Goal: Check status: Check status

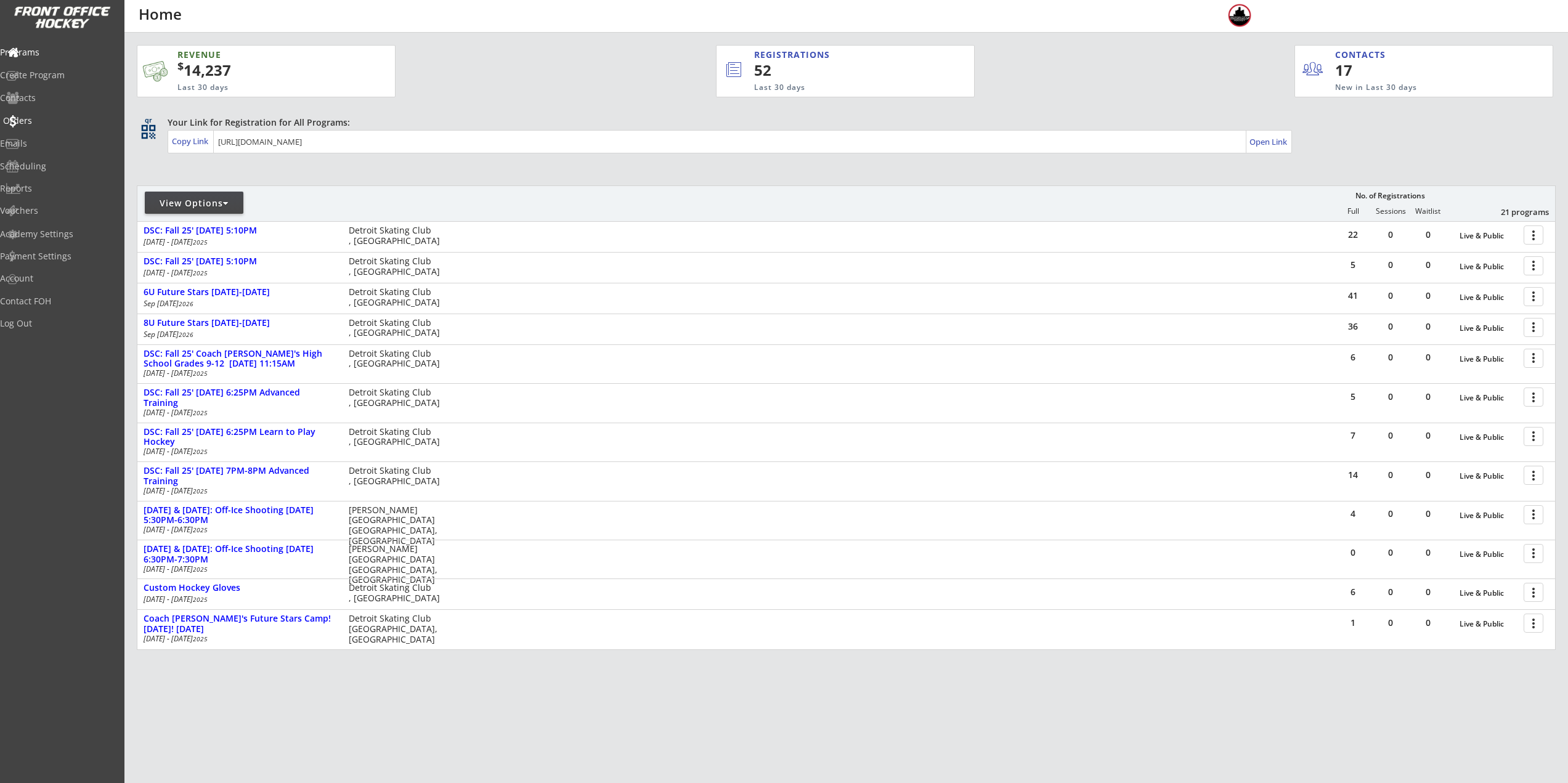
click at [45, 122] on div "Orders" at bounding box center [58, 120] width 111 height 9
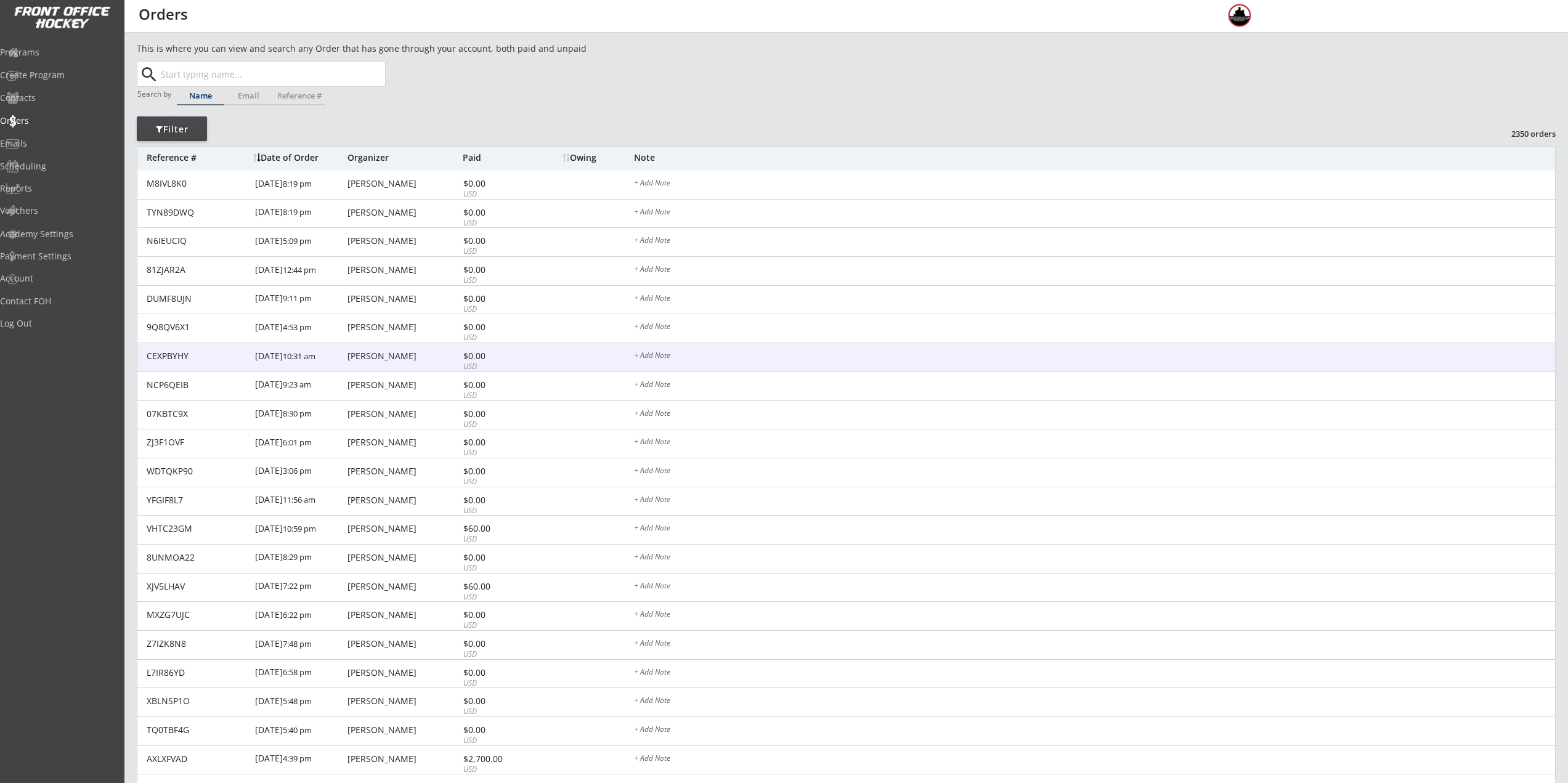
click at [313, 349] on div "9/27/25 10:31 am" at bounding box center [299, 357] width 89 height 28
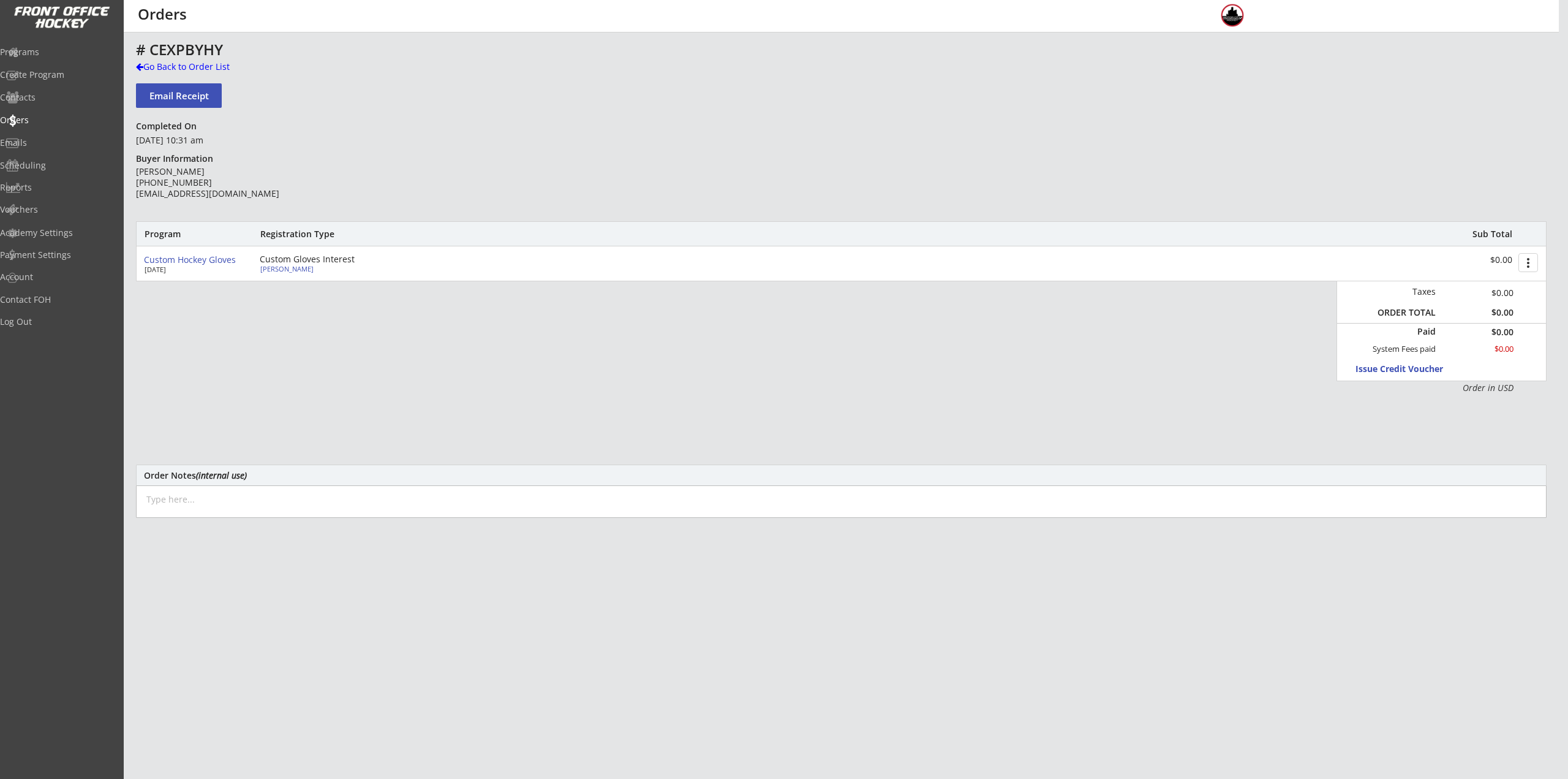
click at [294, 272] on div "Charlie Forbes" at bounding box center [328, 268] width 137 height 7
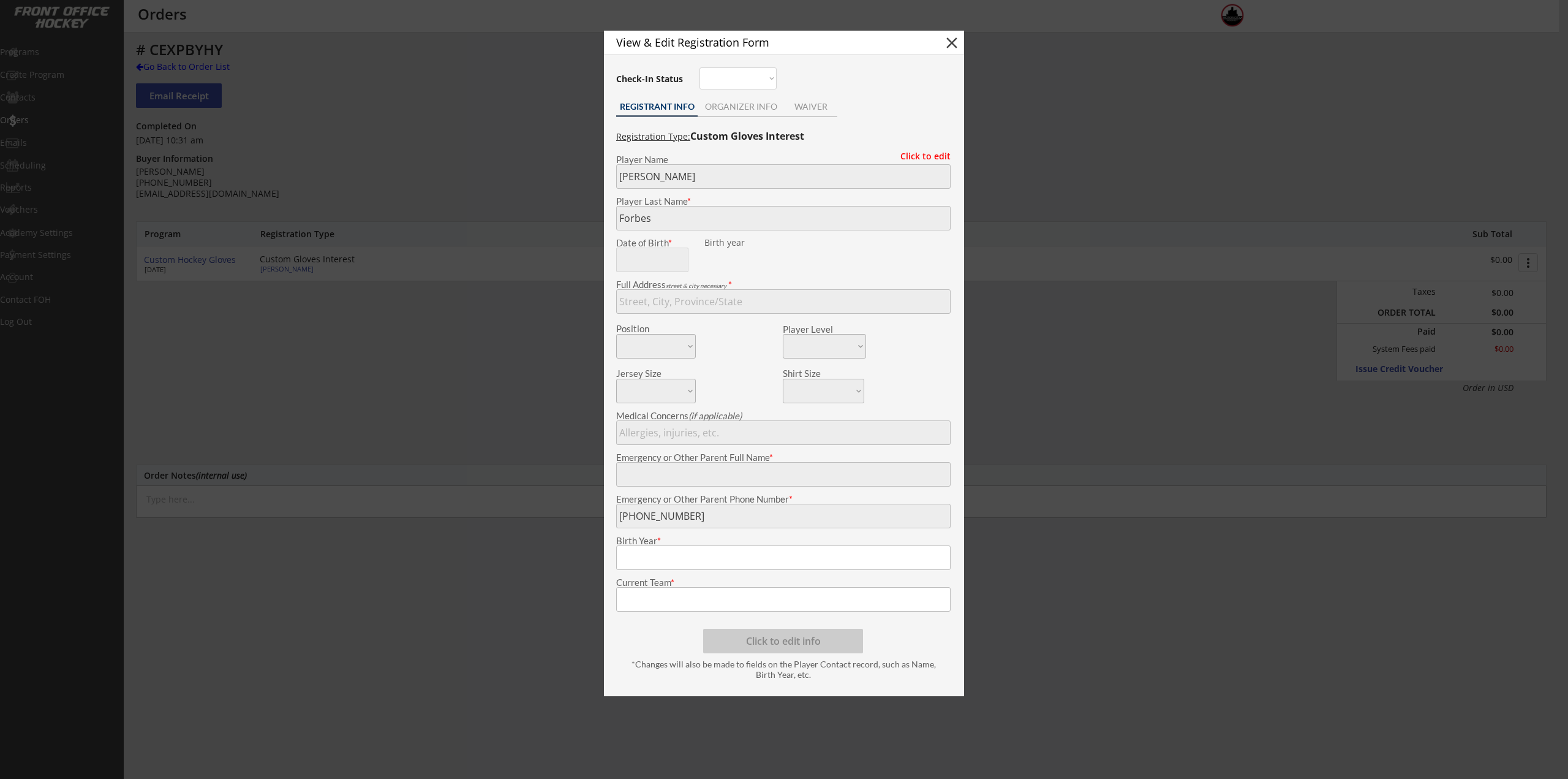
click at [297, 285] on div at bounding box center [784, 390] width 1568 height 779
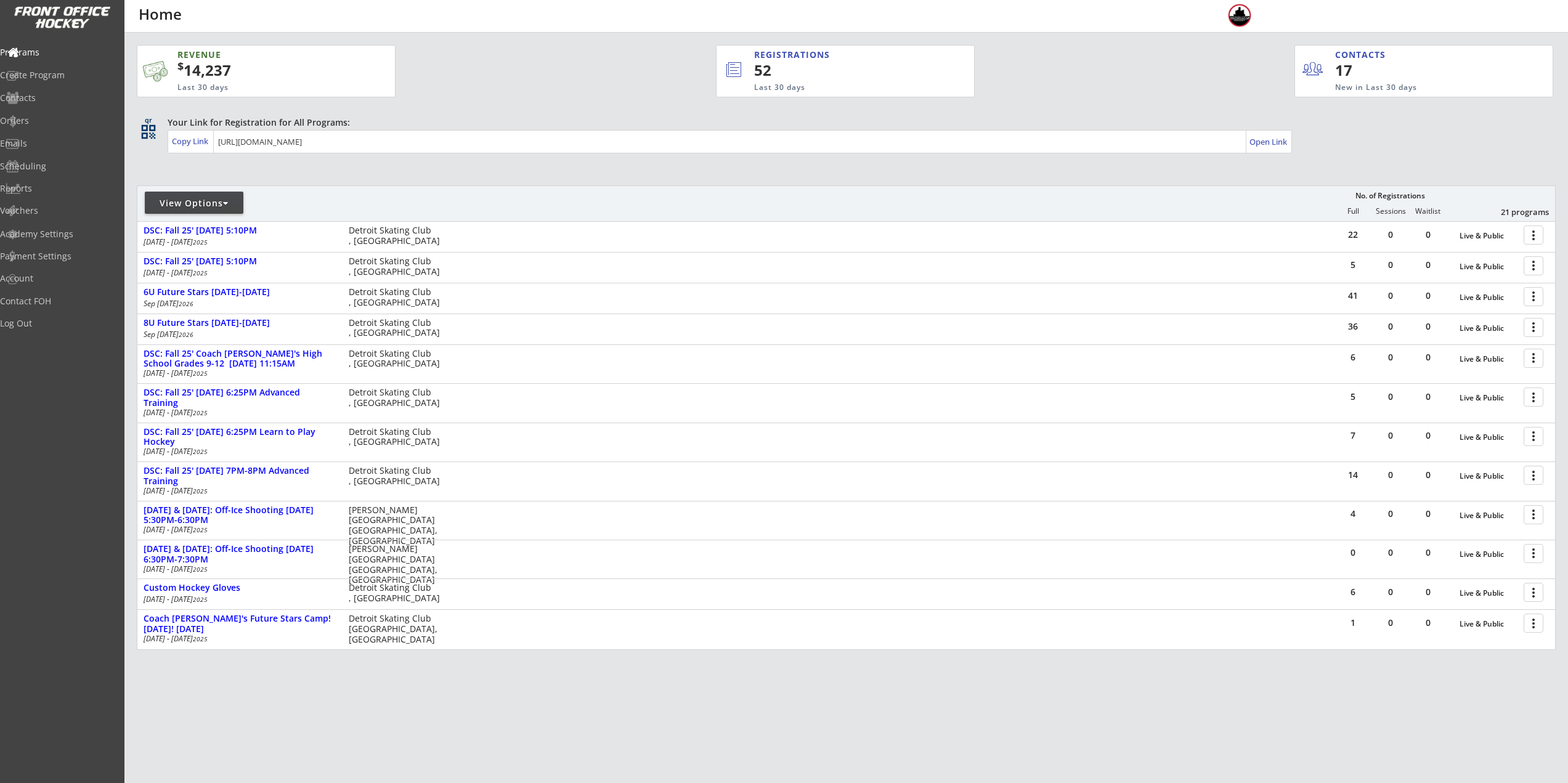
click at [214, 200] on div "View Options" at bounding box center [194, 203] width 99 height 12
select select ""Upcoming Programs""
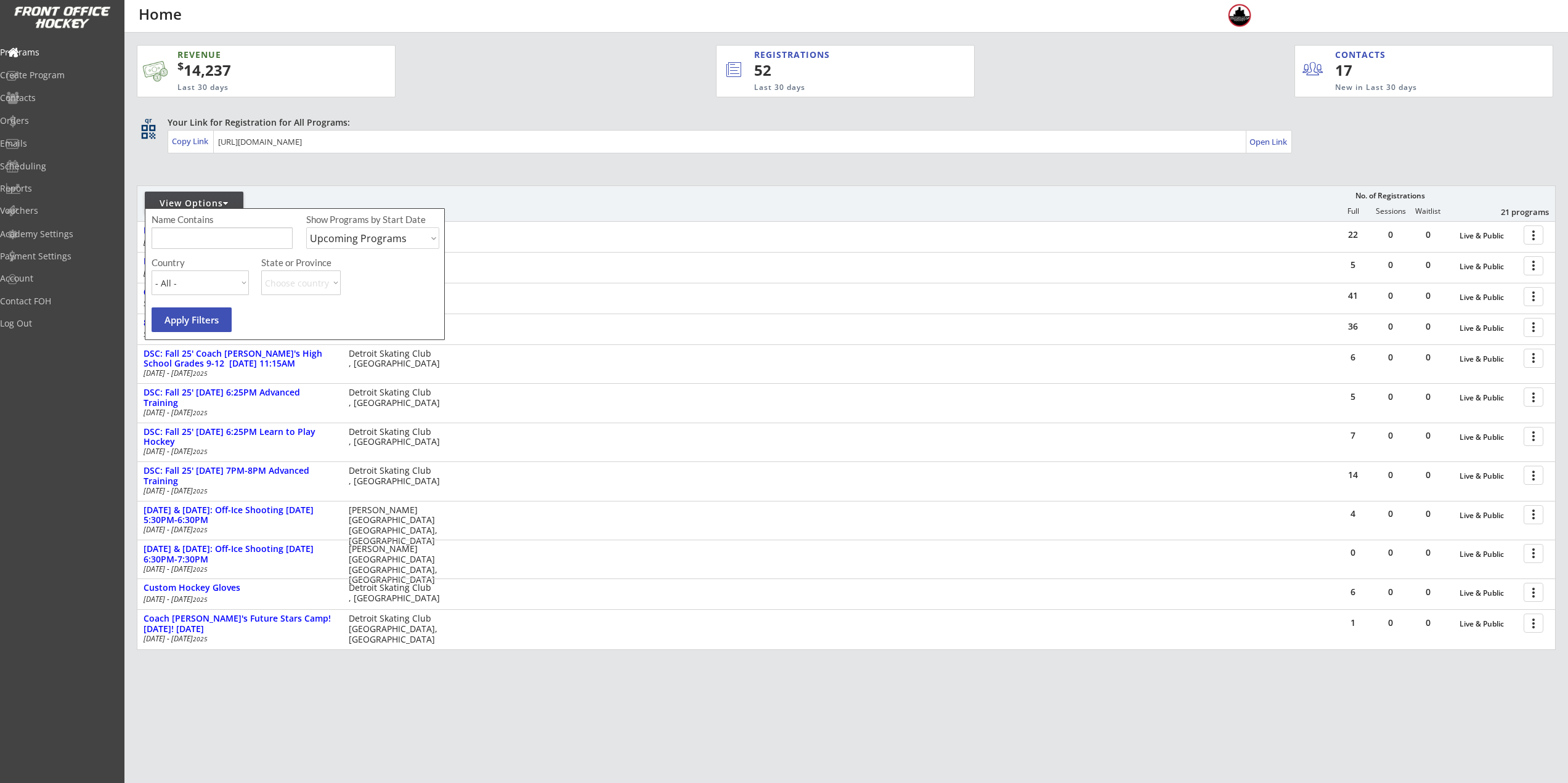
click at [218, 246] on input "input" at bounding box center [222, 238] width 141 height 22
click at [348, 198] on div at bounding box center [282, 208] width 290 height 22
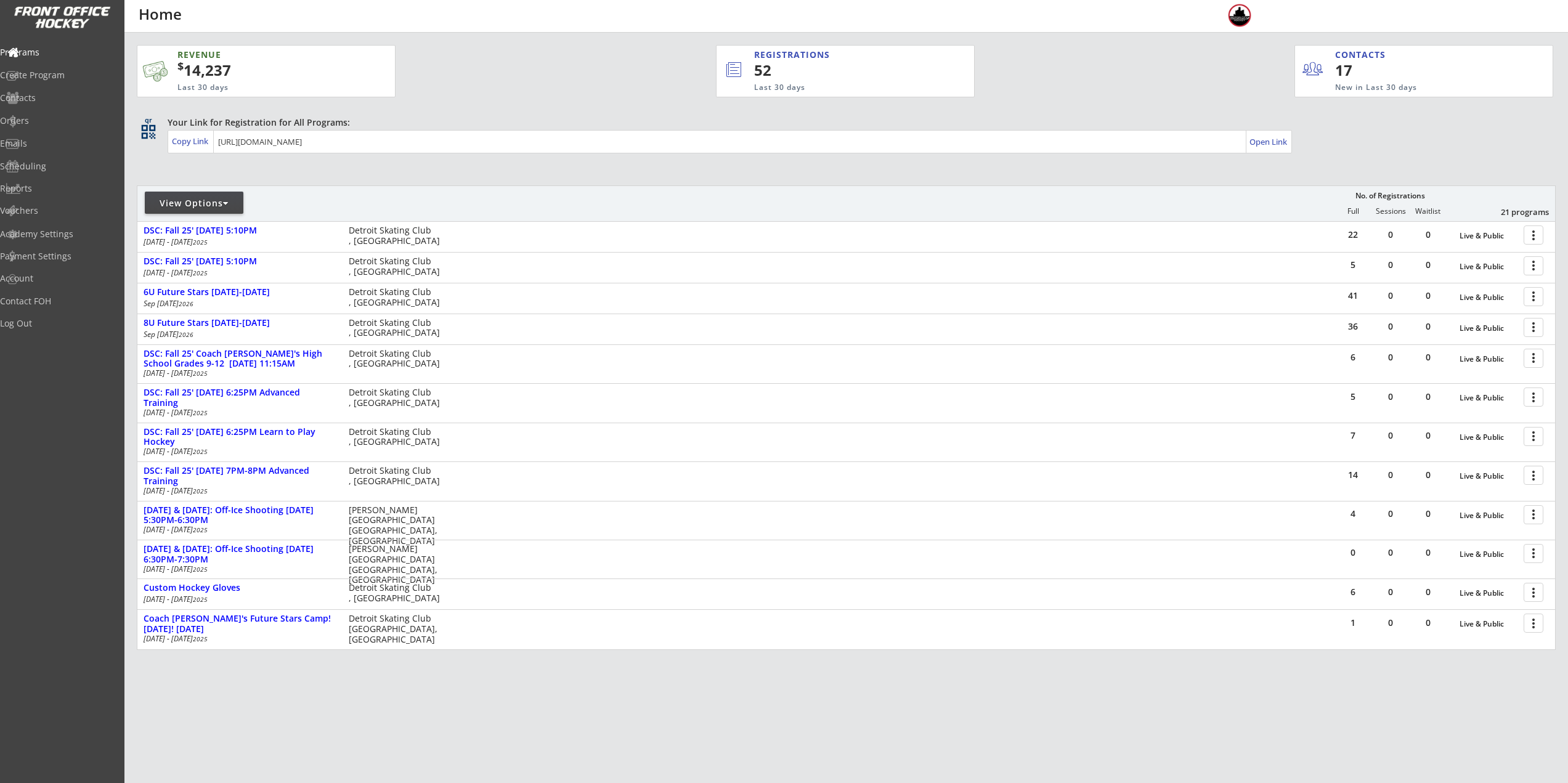
drag, startPoint x: 188, startPoint y: 207, endPoint x: 194, endPoint y: 215, distance: 10.0
click at [188, 207] on div "View Options" at bounding box center [194, 203] width 99 height 12
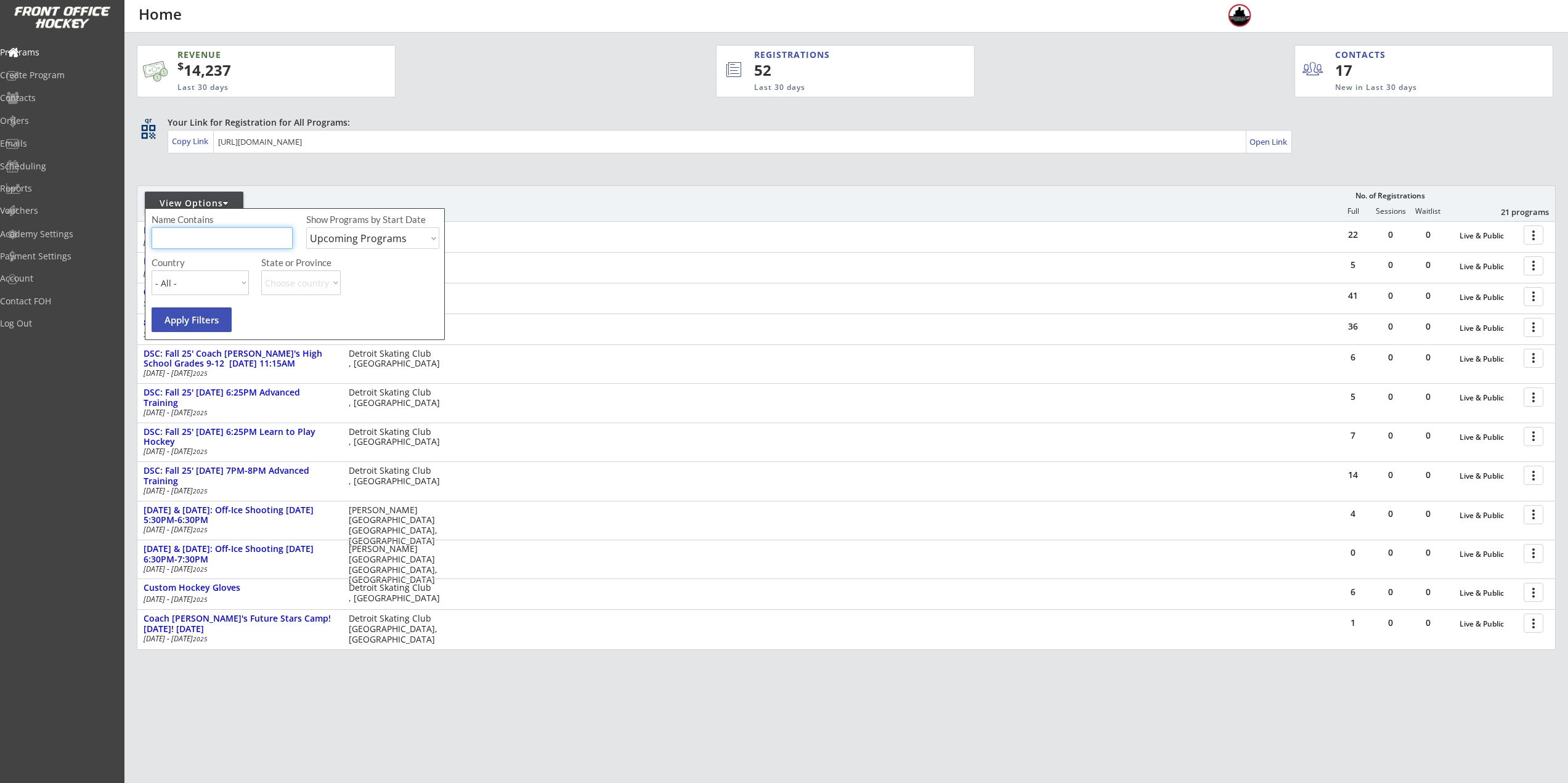
drag, startPoint x: 189, startPoint y: 243, endPoint x: 299, endPoint y: 208, distance: 115.4
click at [190, 245] on input "input" at bounding box center [222, 238] width 141 height 22
type input "mom"
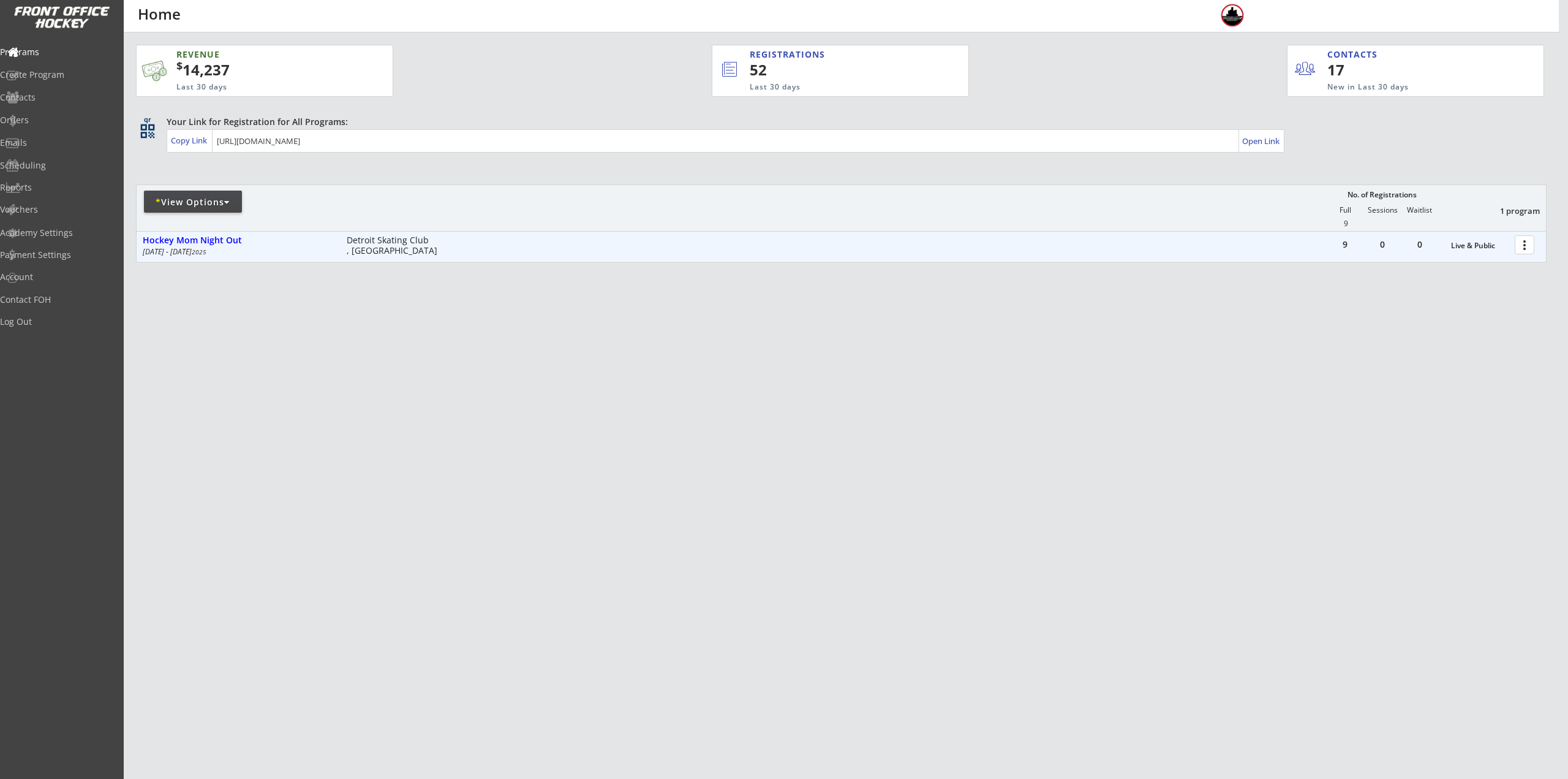
click at [1521, 250] on div at bounding box center [1527, 244] width 22 height 22
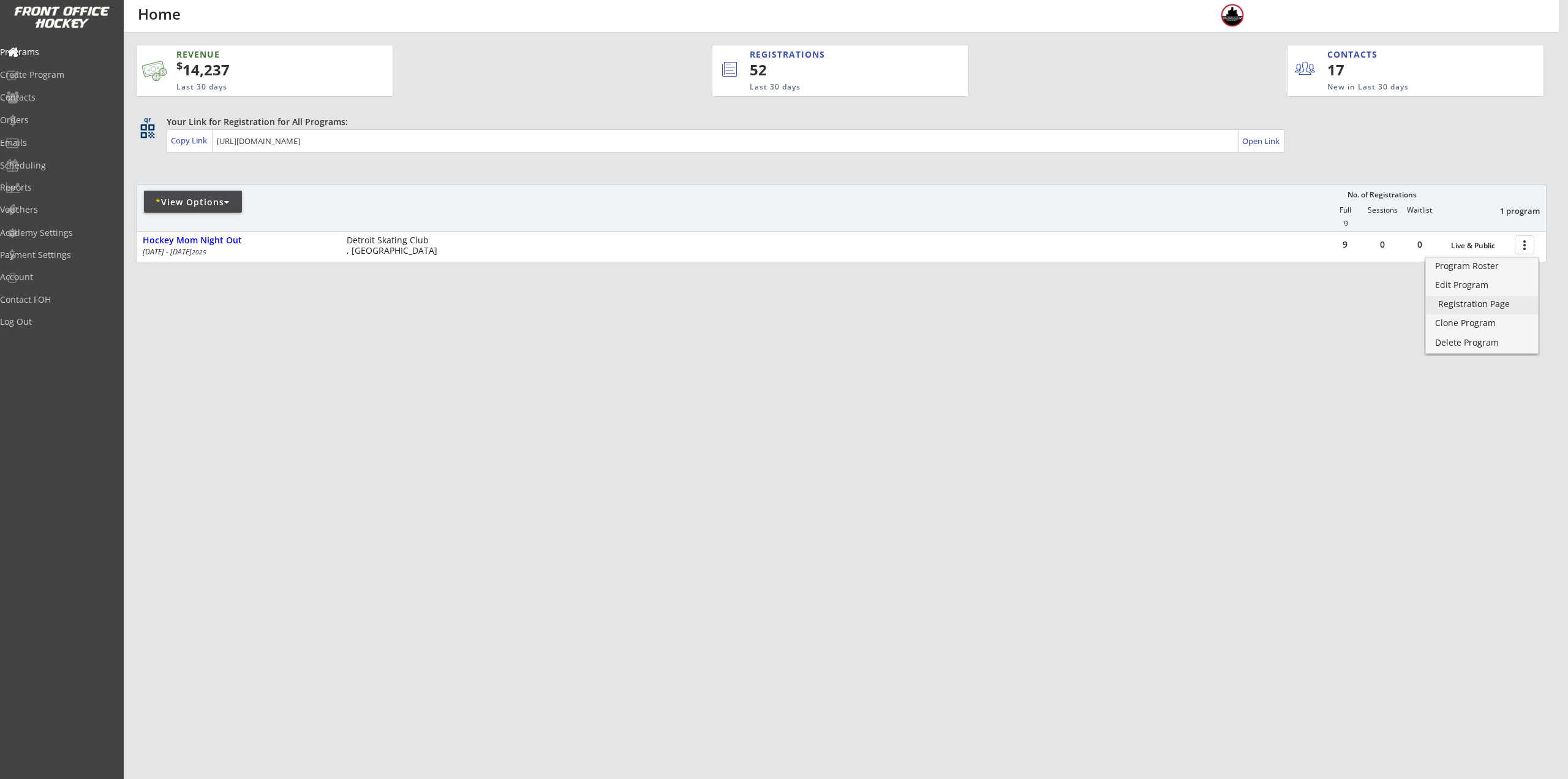
click at [1504, 304] on div "Registration Page" at bounding box center [1482, 304] width 88 height 9
